Goal: Transaction & Acquisition: Book appointment/travel/reservation

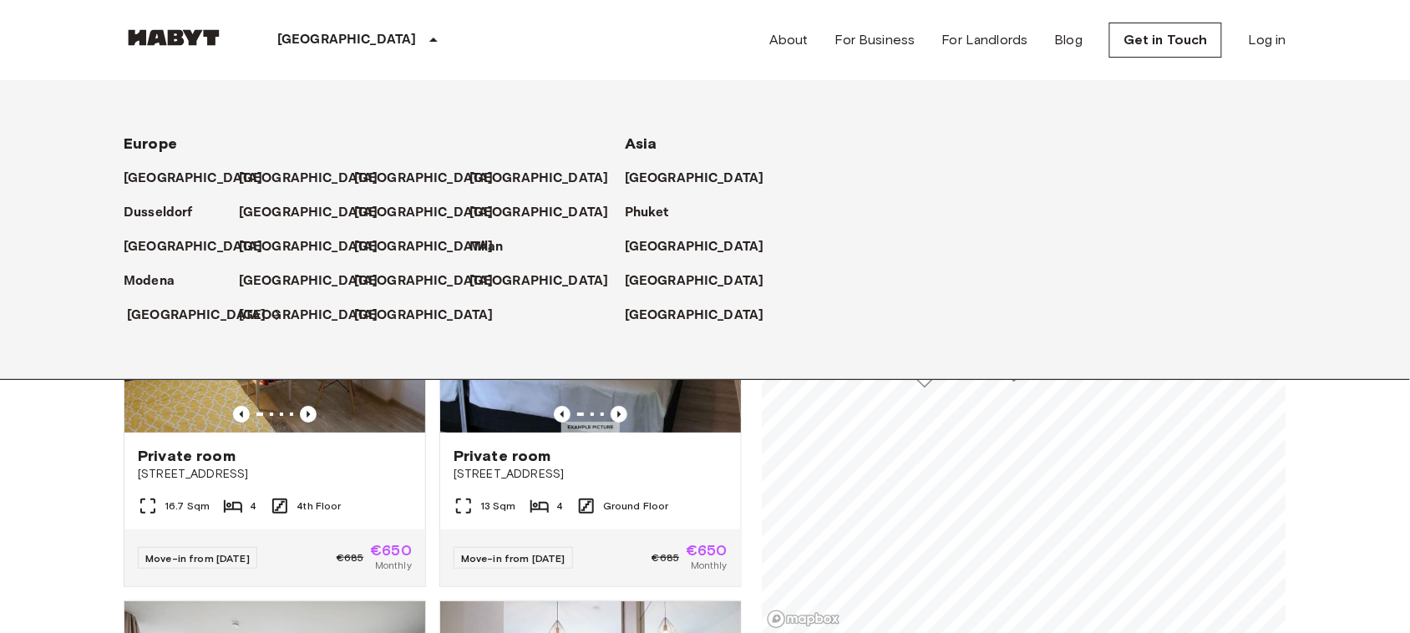
click at [131, 312] on p "[GEOGRAPHIC_DATA]" at bounding box center [197, 316] width 140 height 20
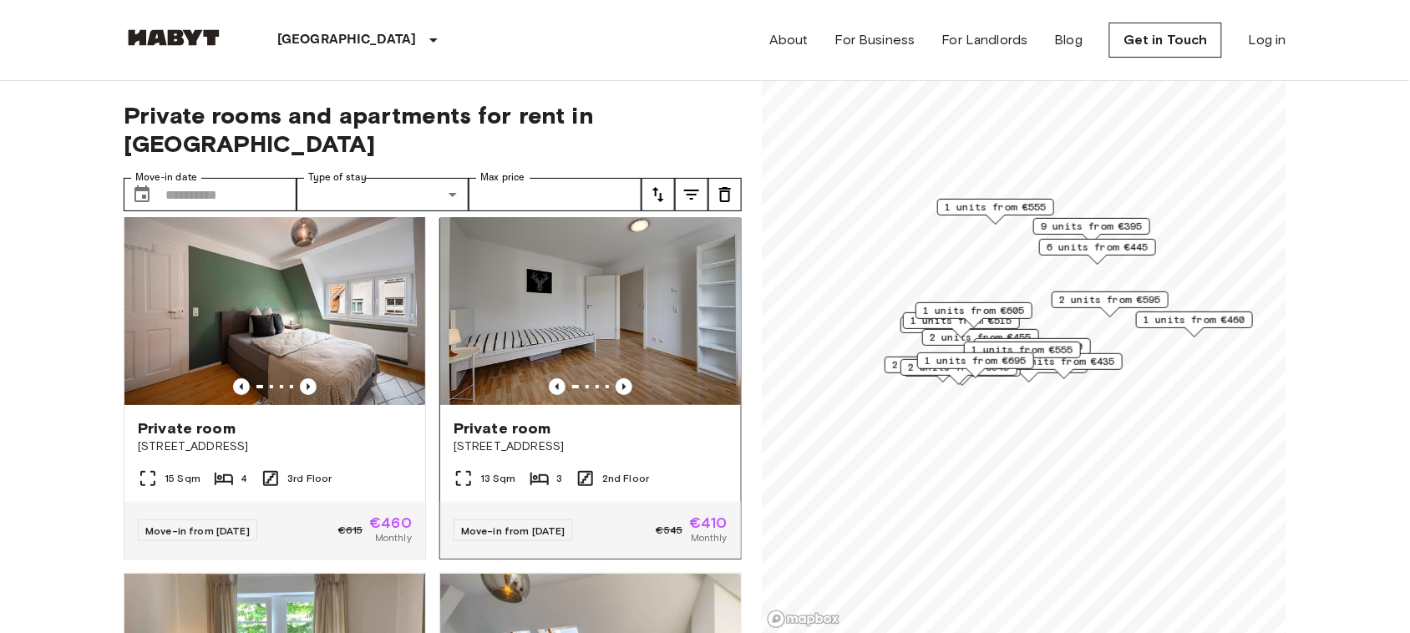
scroll to position [22, 0]
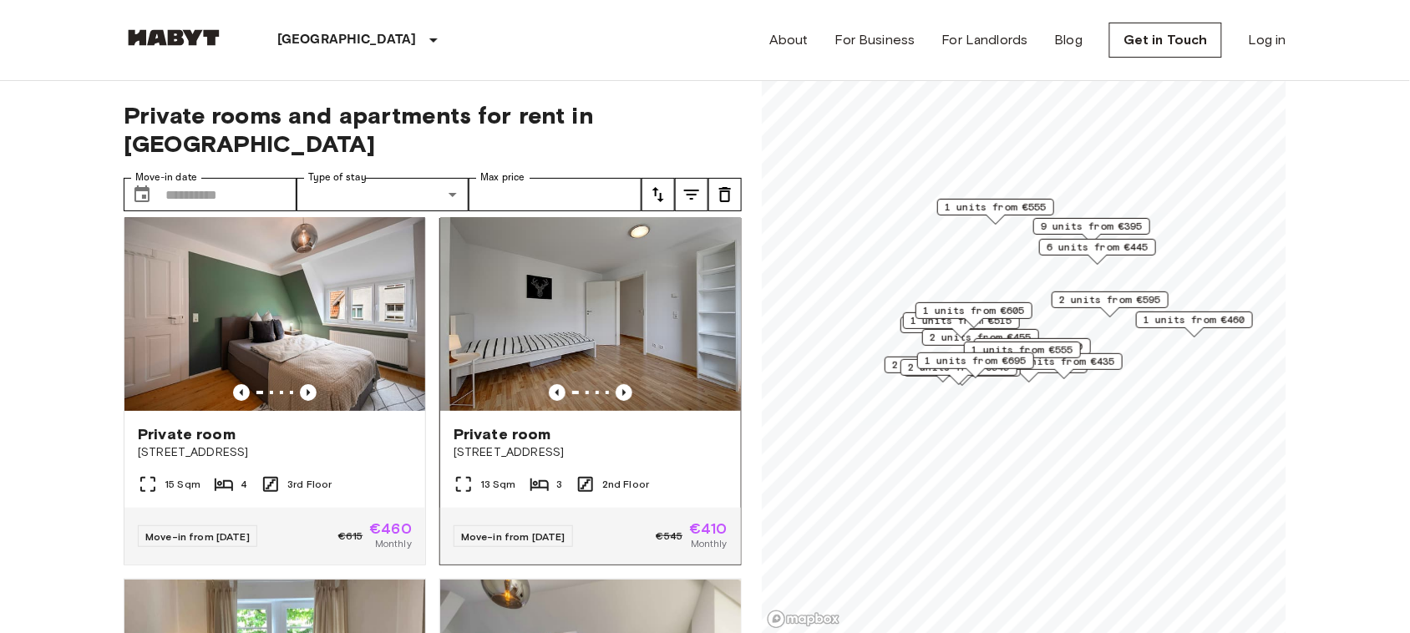
click at [565, 280] on img at bounding box center [590, 311] width 301 height 200
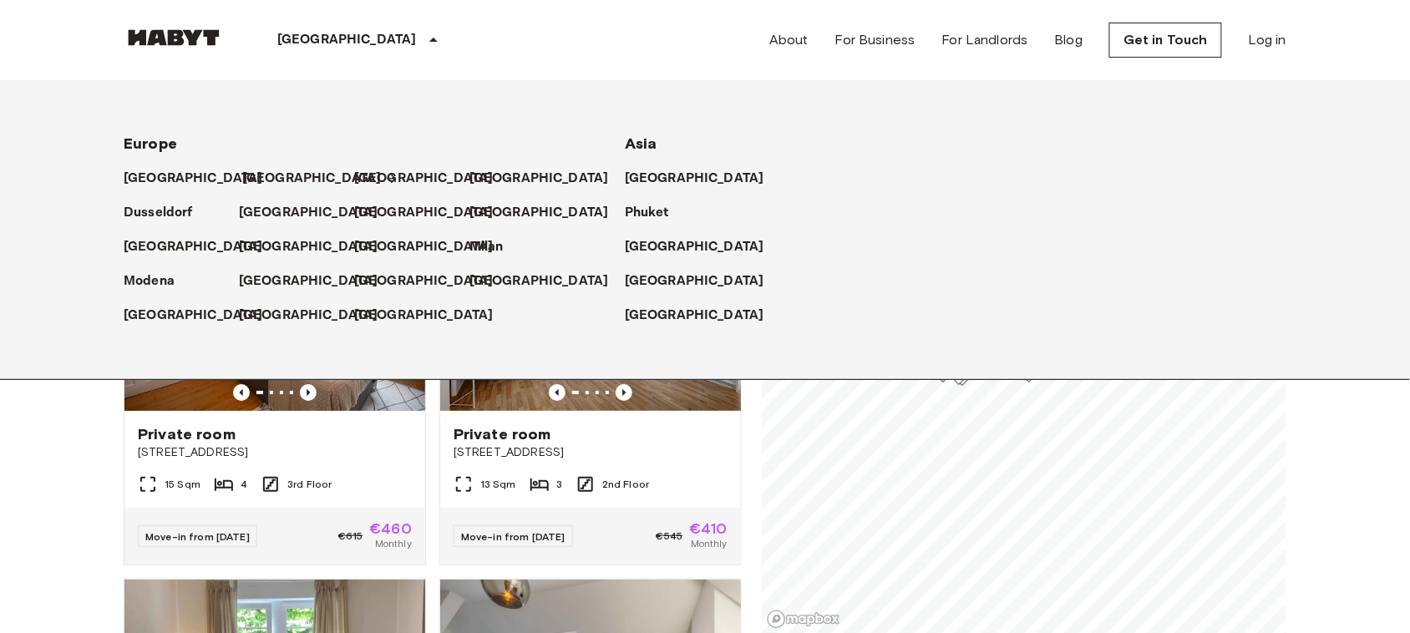
click at [267, 174] on p "[GEOGRAPHIC_DATA]" at bounding box center [312, 179] width 140 height 20
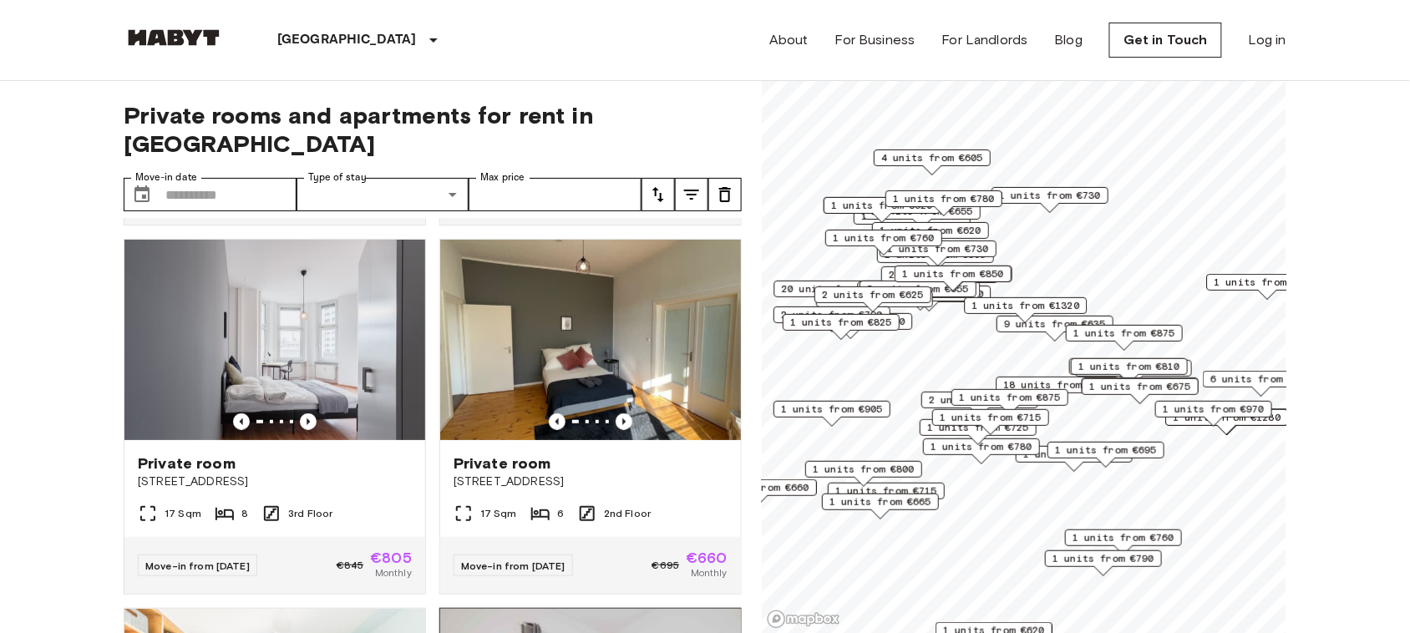
scroll to position [361, 0]
click at [596, 284] on img at bounding box center [590, 341] width 301 height 200
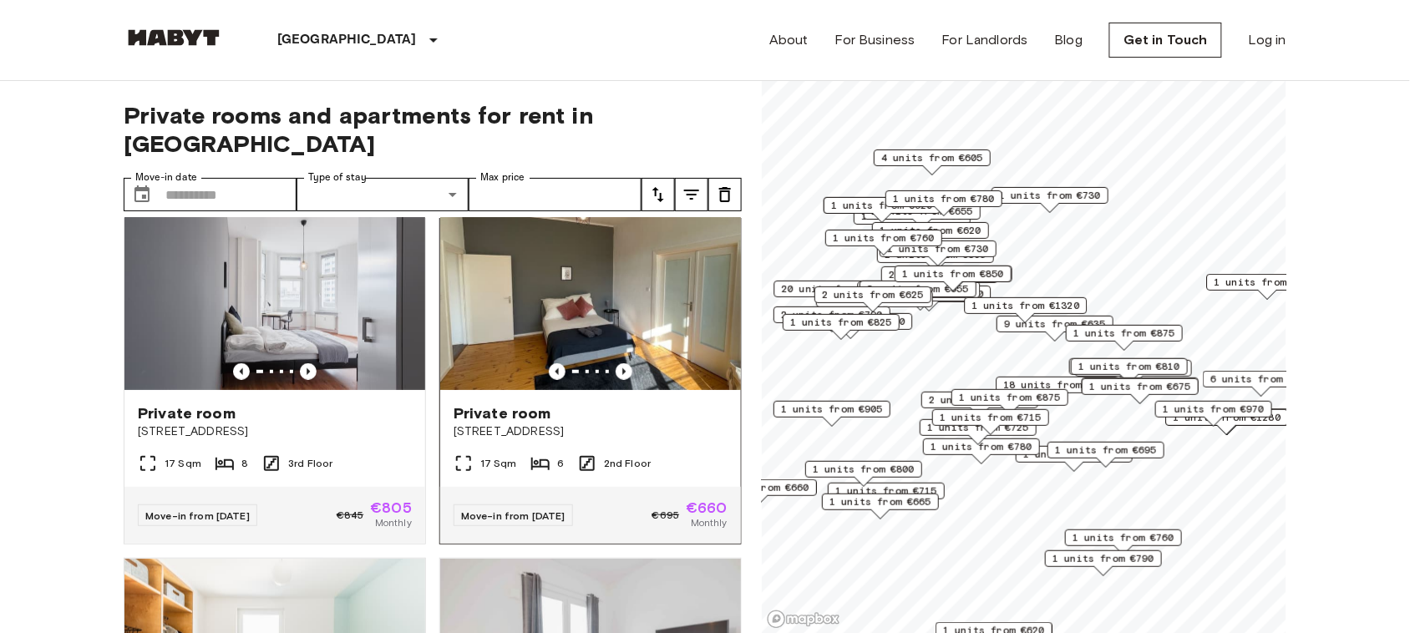
scroll to position [414, 0]
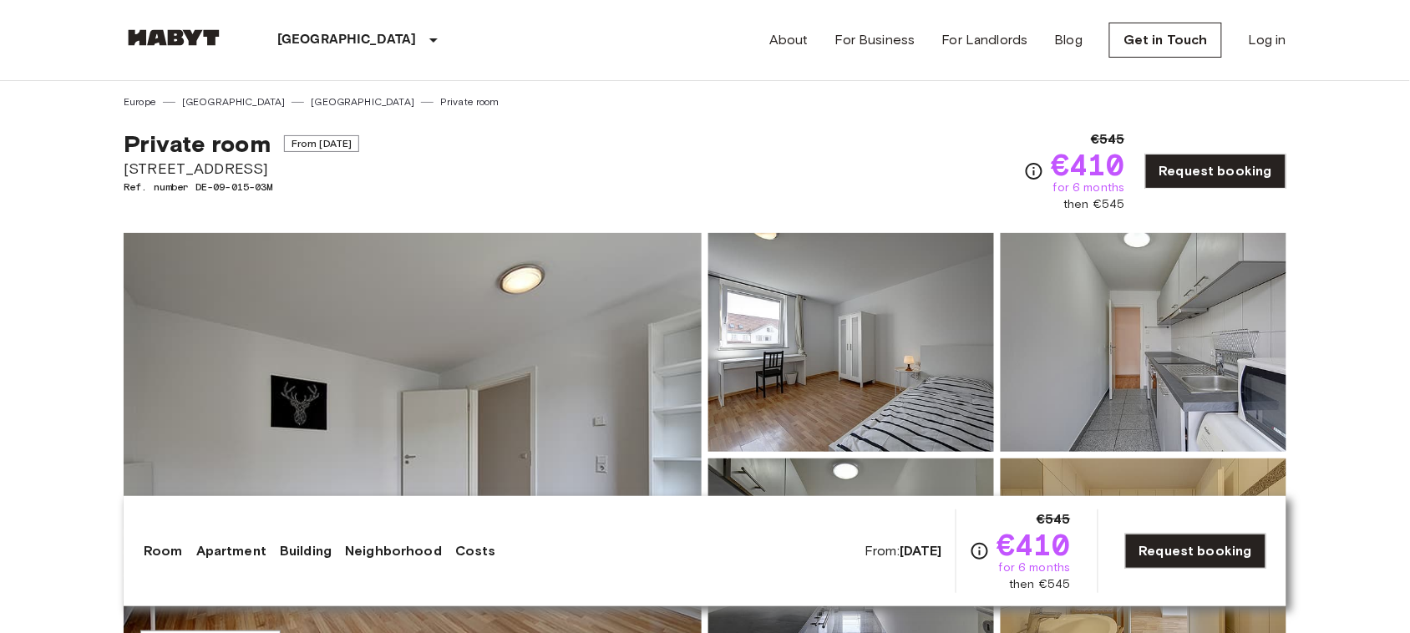
copy span "[STREET_ADDRESS]"
drag, startPoint x: 255, startPoint y: 168, endPoint x: 111, endPoint y: 159, distance: 144.0
copy div "€545 €410 for 6 months"
drag, startPoint x: 1099, startPoint y: 128, endPoint x: 1138, endPoint y: 186, distance: 70.0
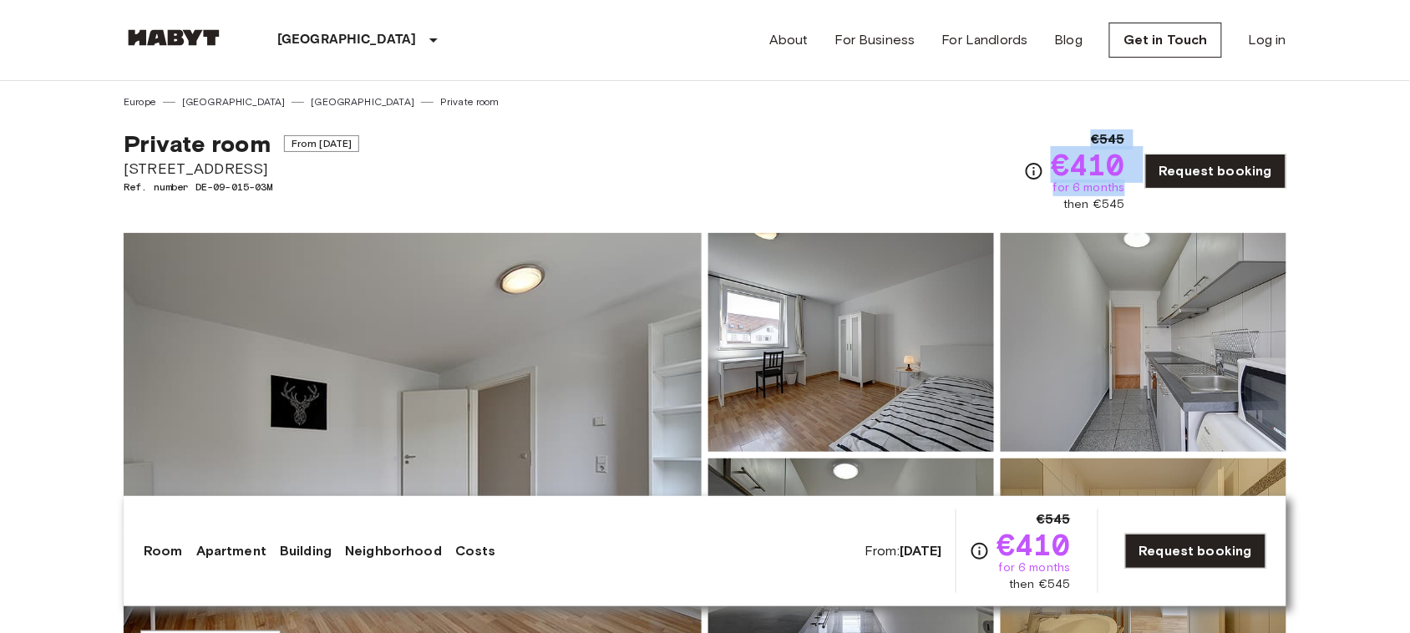
click at [1138, 186] on div "Private room From Sep 19 2025 Aachener Straße 8 Ref. number DE-09-015-03M €545 …" at bounding box center [705, 161] width 1163 height 104
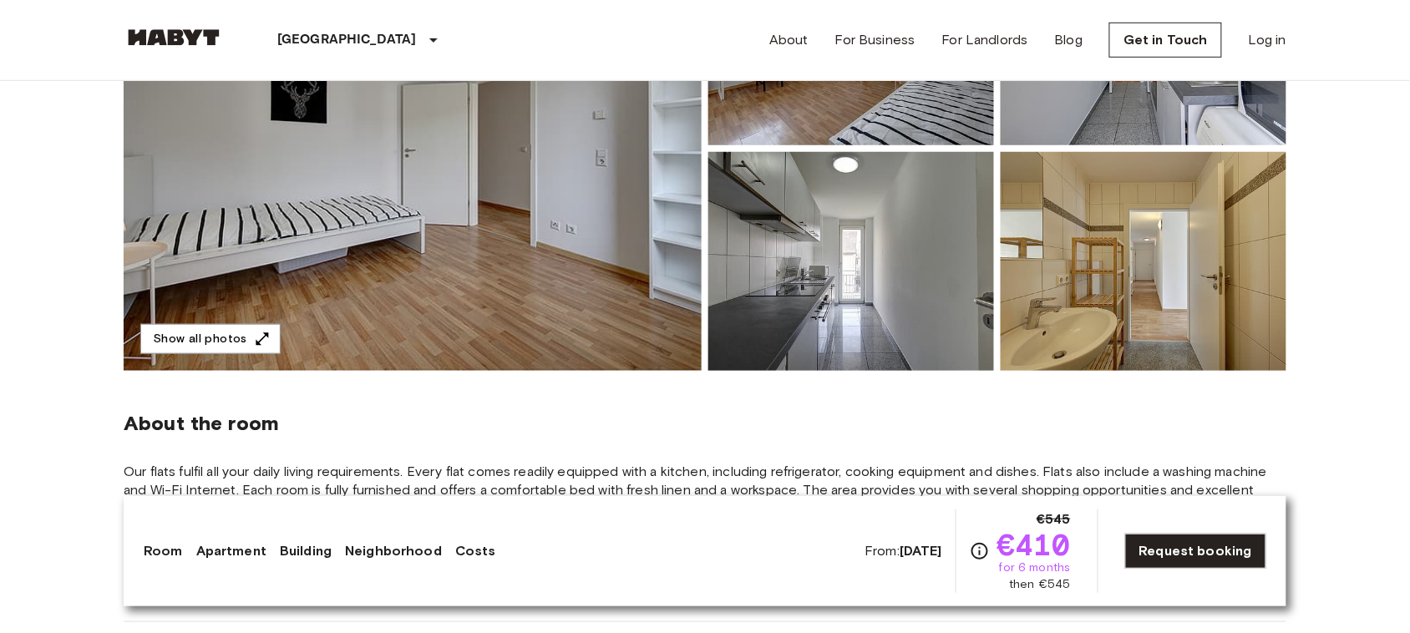
scroll to position [309, 0]
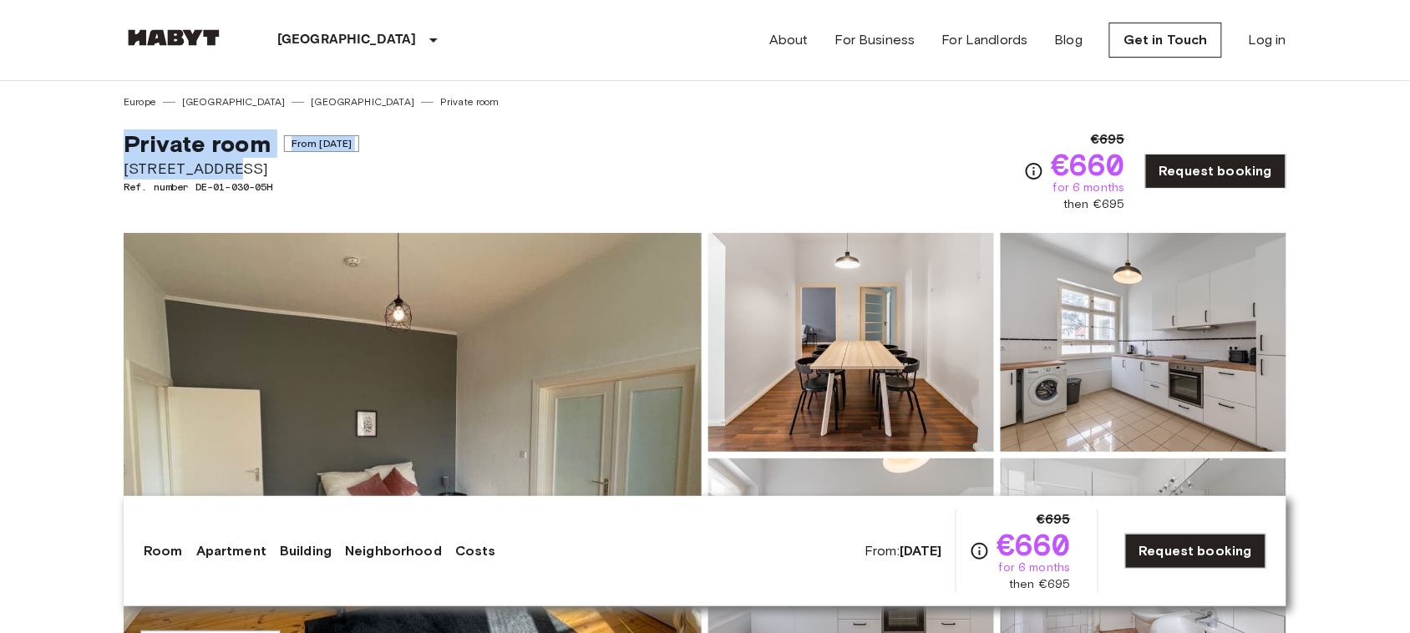
drag, startPoint x: 241, startPoint y: 160, endPoint x: 107, endPoint y: 119, distance: 140.0
copy div "Private room From [DATE] [STREET_ADDRESS]"
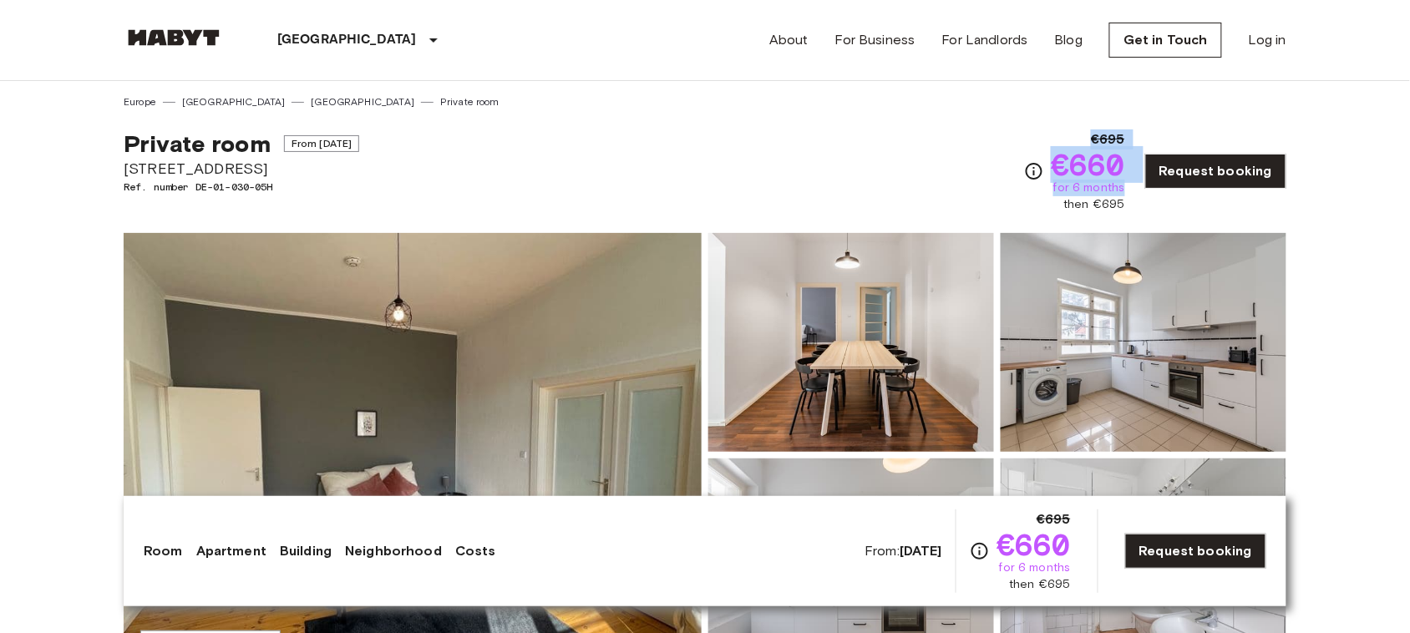
copy div "€695 €660 for 6 months"
drag, startPoint x: 1090, startPoint y: 138, endPoint x: 1132, endPoint y: 190, distance: 66.5
click at [1132, 190] on div "€695 €660 for 6 months then €695 Request booking" at bounding box center [1155, 171] width 262 height 84
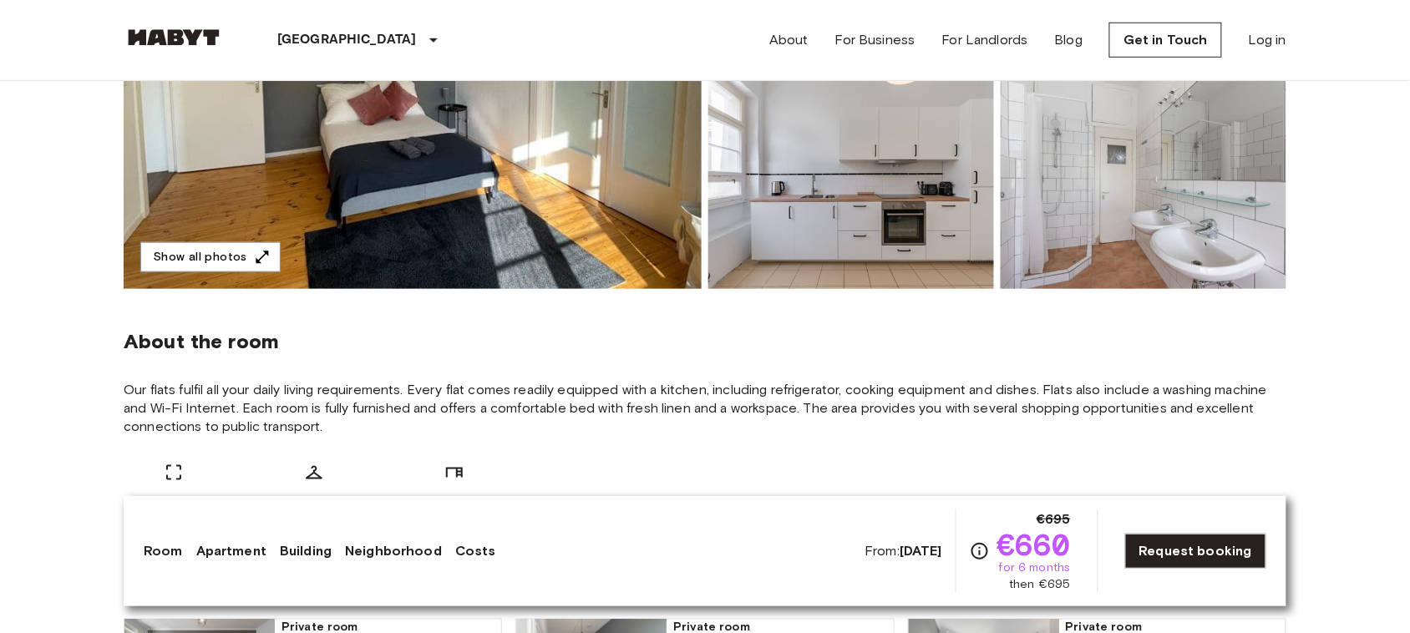
scroll to position [470, 0]
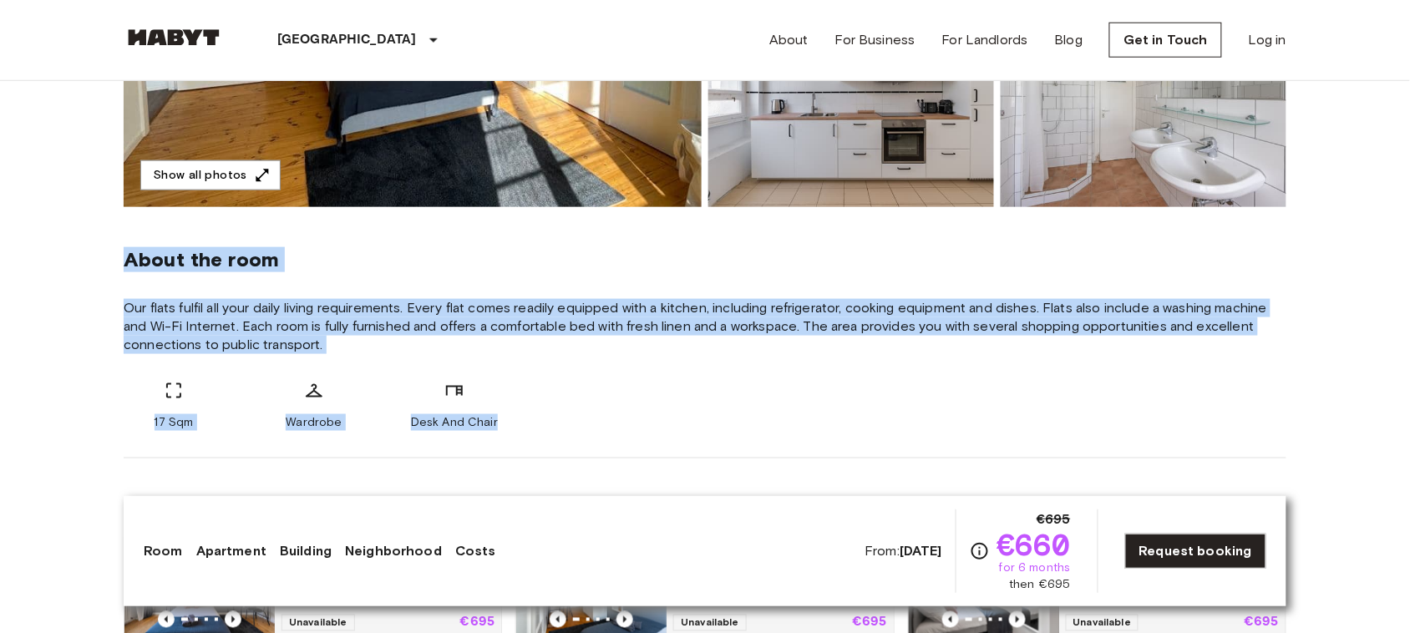
copy div "About the room Our flats fulfil all your daily living requirements. Every flat …"
drag, startPoint x: 122, startPoint y: 246, endPoint x: 508, endPoint y: 428, distance: 426.4
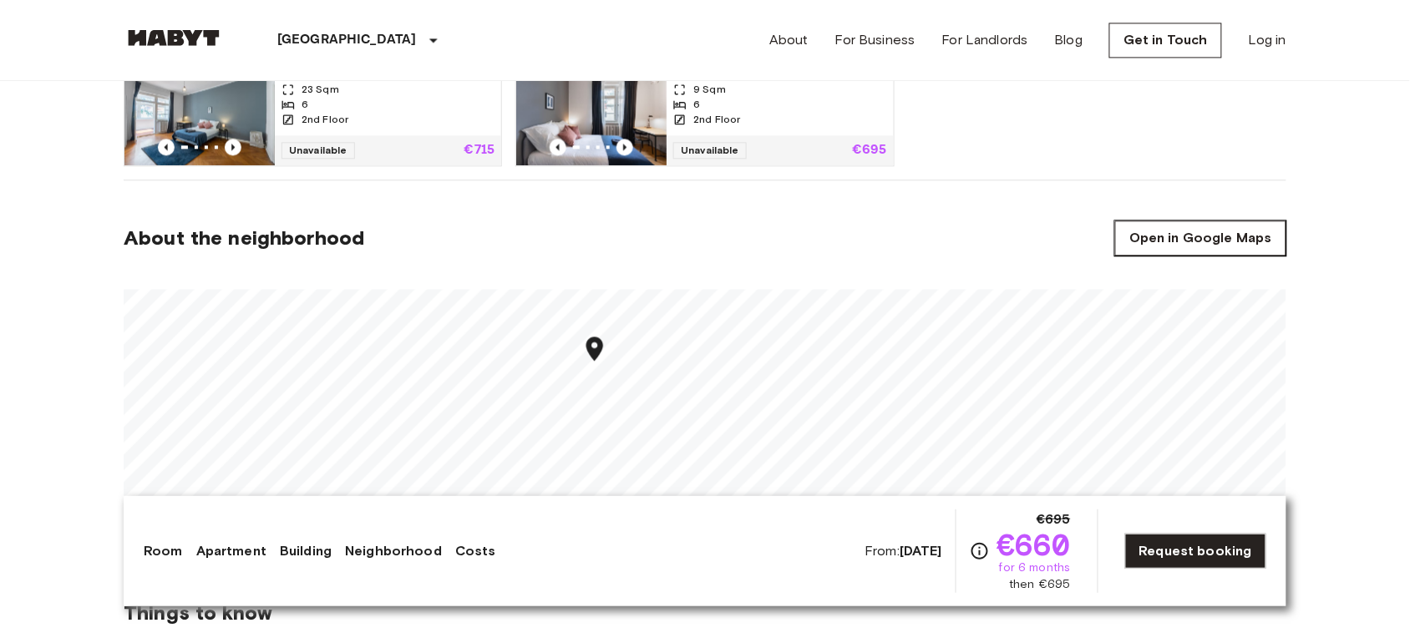
click at [1170, 224] on link "Open in Google Maps" at bounding box center [1200, 238] width 171 height 35
